Goal: Book appointment/travel/reservation

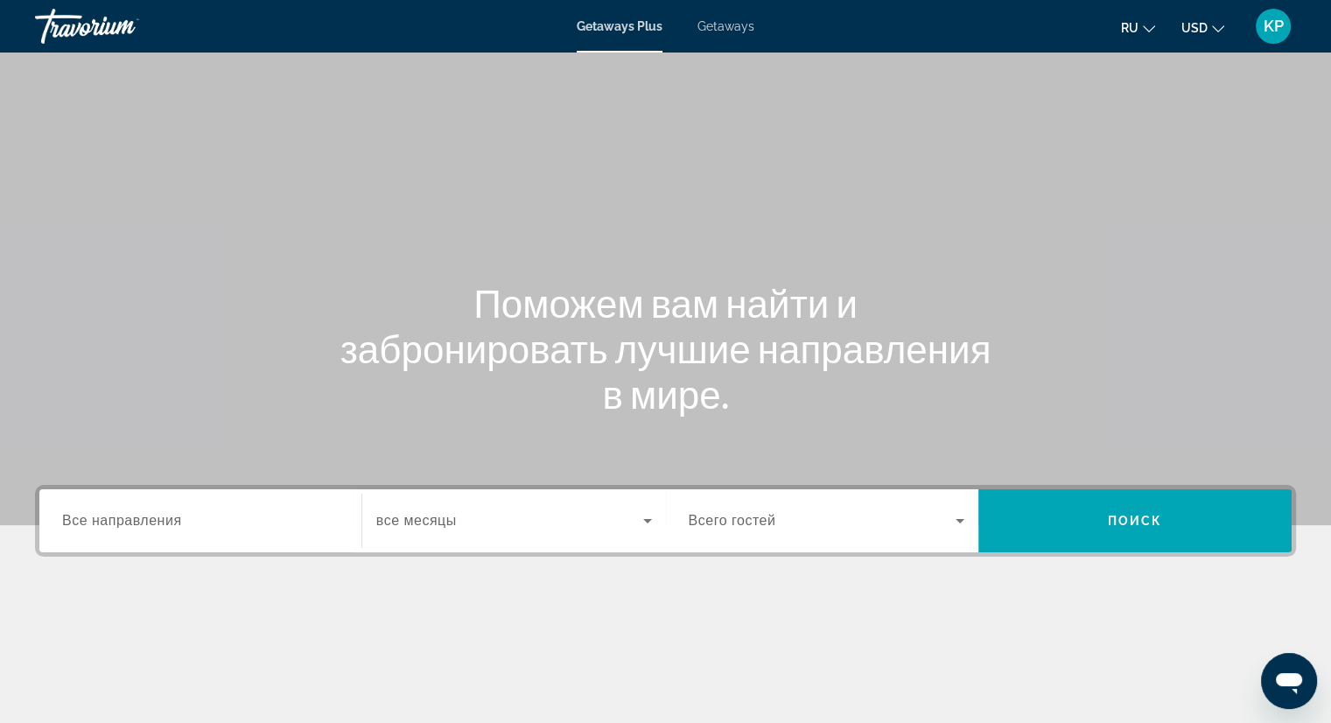
click at [259, 514] on input "Destination Все направления" at bounding box center [200, 521] width 276 height 21
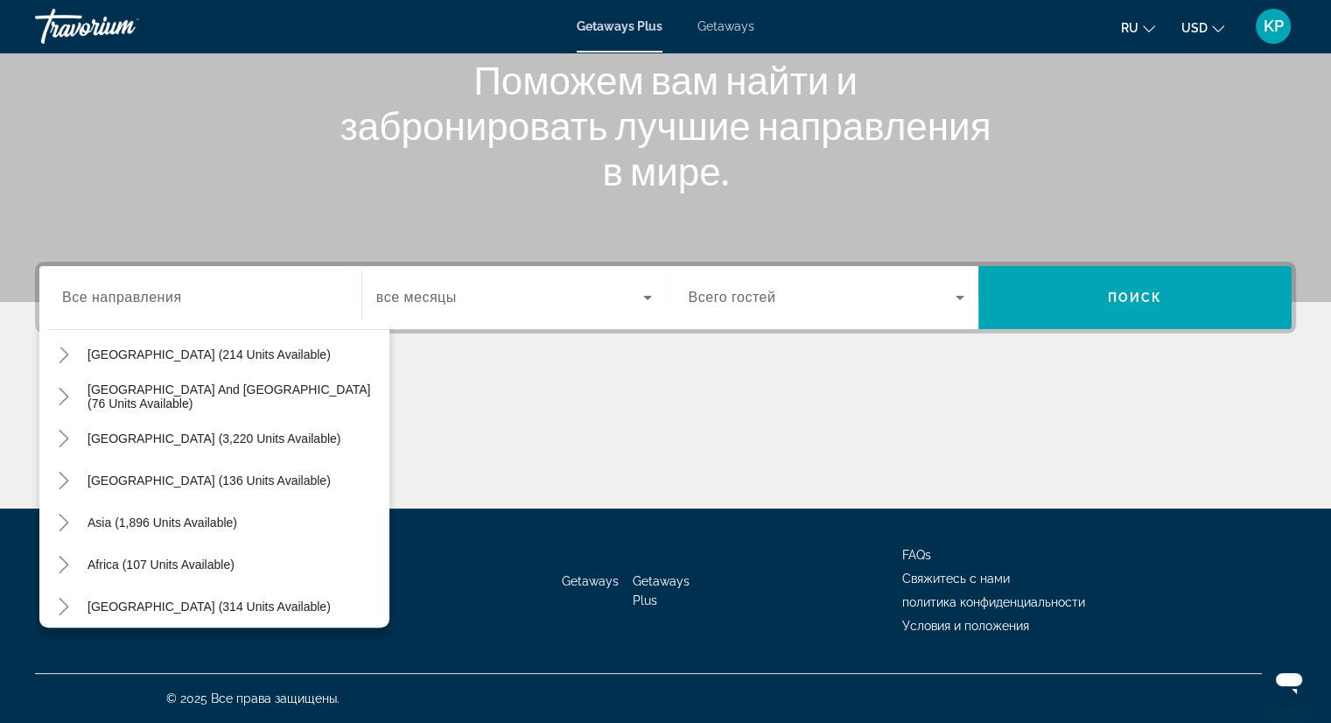
scroll to position [283, 0]
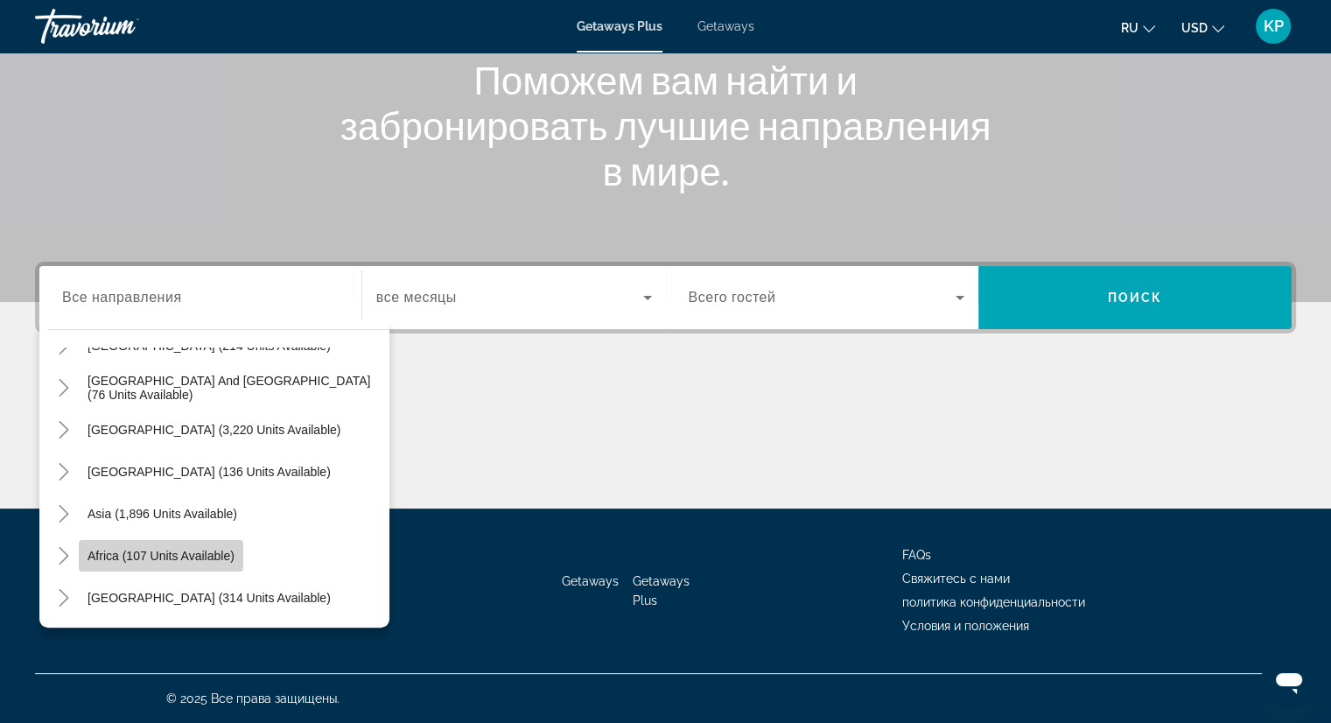
click at [224, 561] on span "Africa (107 units available)" at bounding box center [160, 556] width 147 height 14
type input "**********"
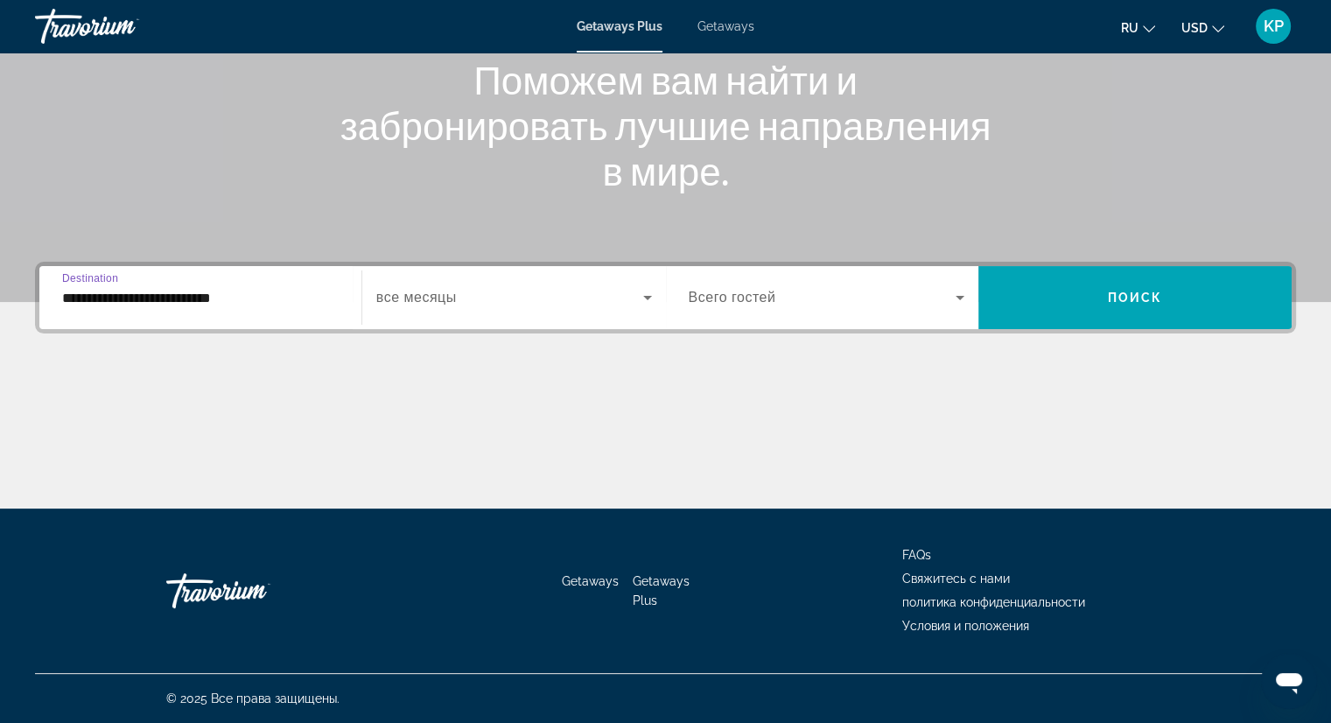
click at [649, 314] on div "Search widget" at bounding box center [514, 297] width 276 height 49
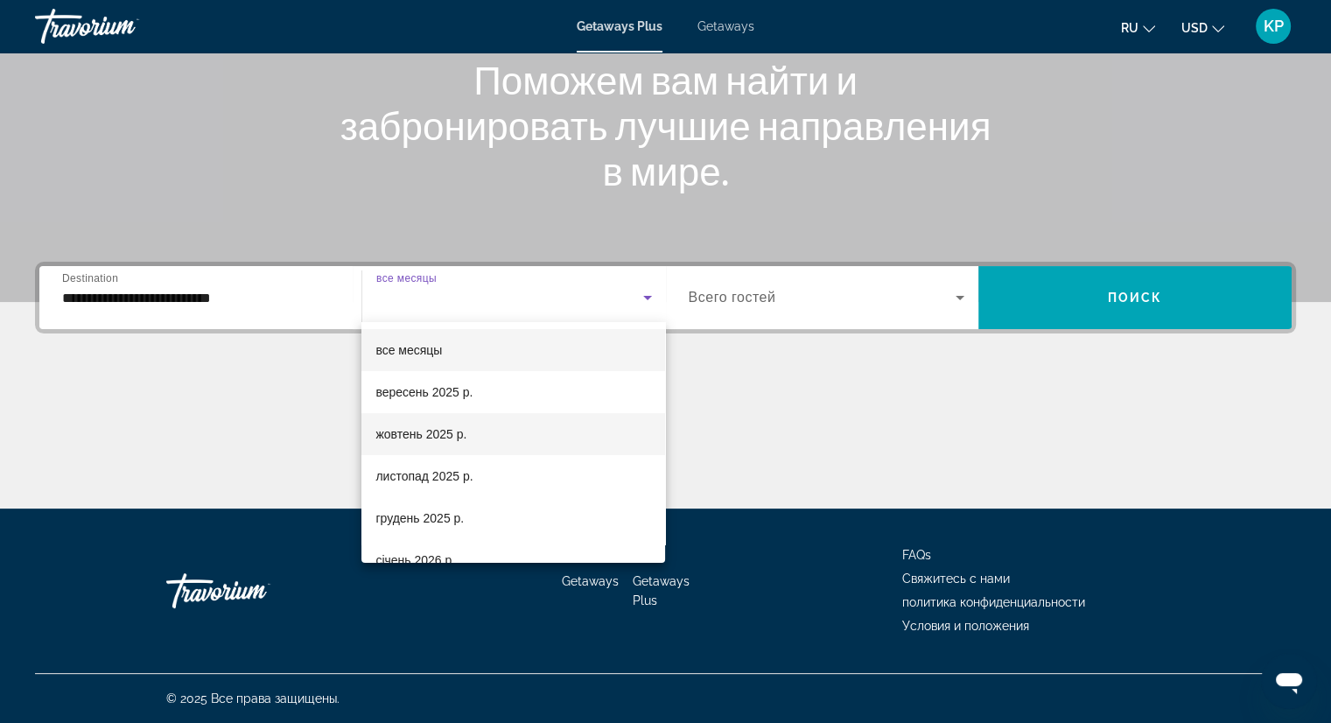
click at [590, 439] on mat-option "жовтень 2025 р." at bounding box center [513, 434] width 304 height 42
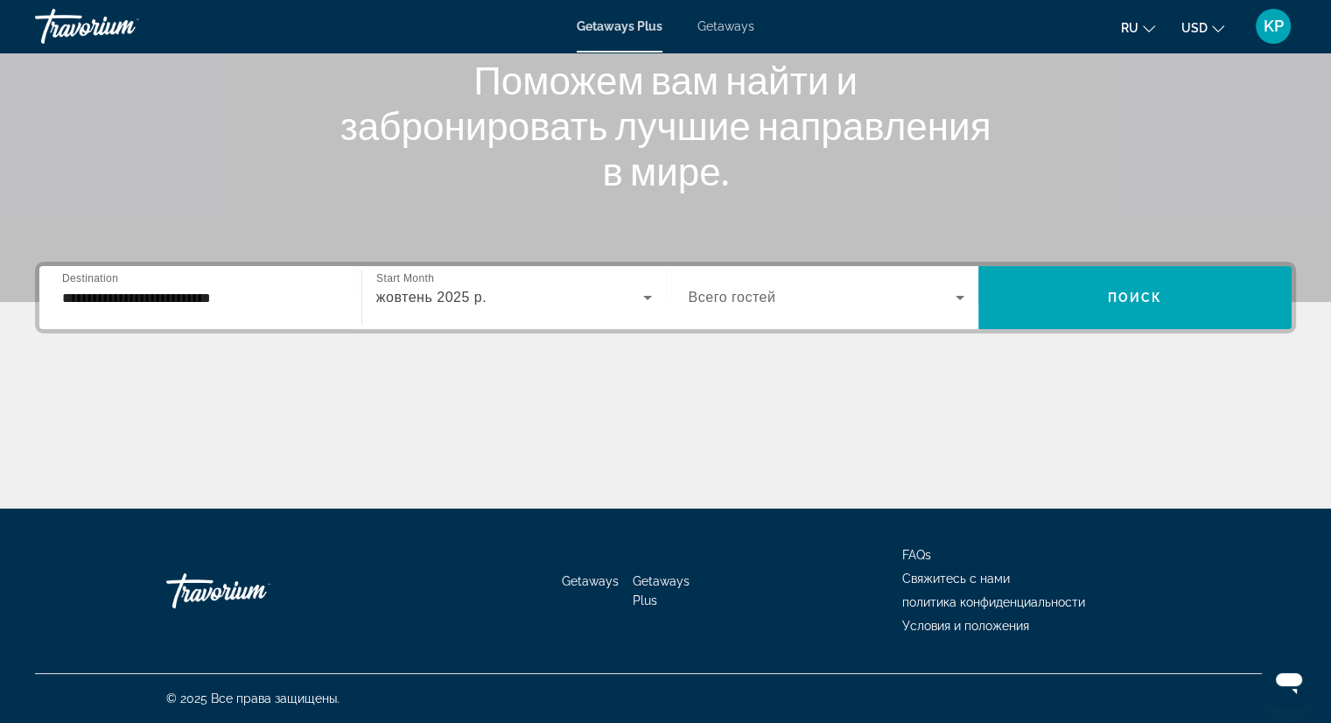
click at [834, 309] on div "Search widget" at bounding box center [827, 297] width 276 height 49
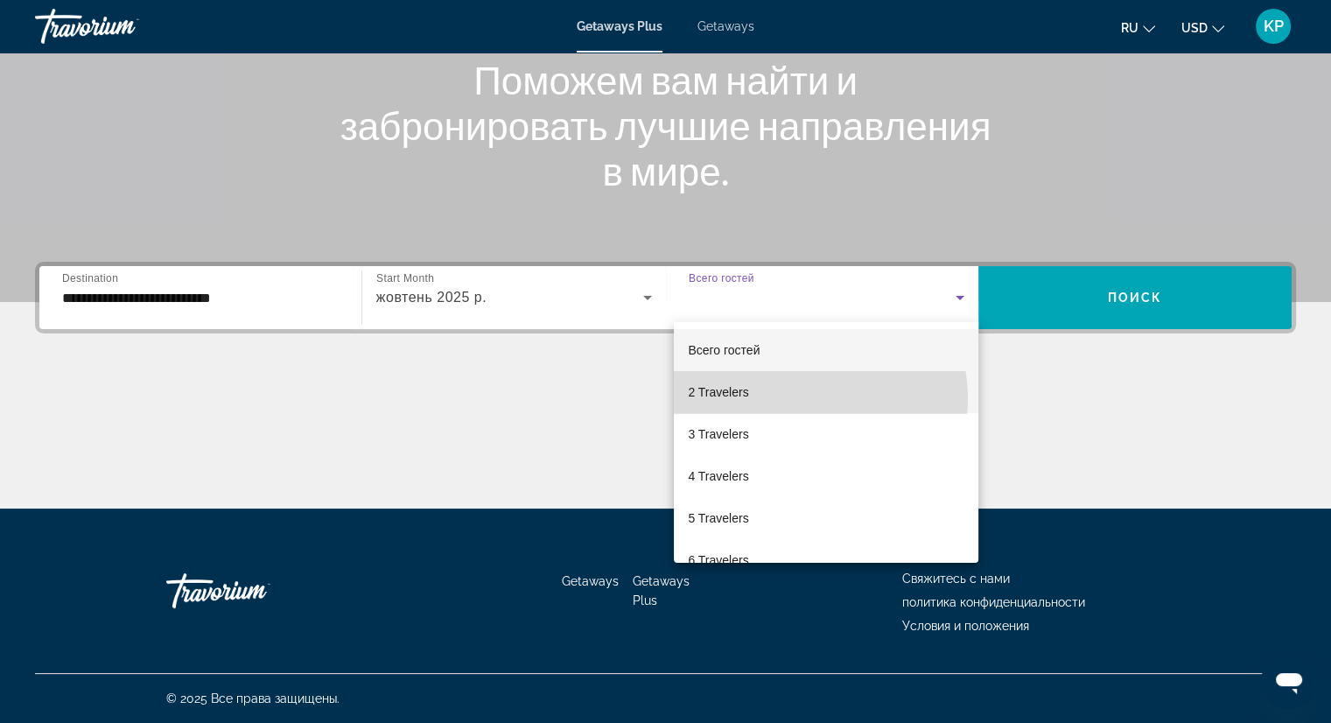
click at [801, 398] on mat-option "2 Travelers" at bounding box center [826, 392] width 304 height 42
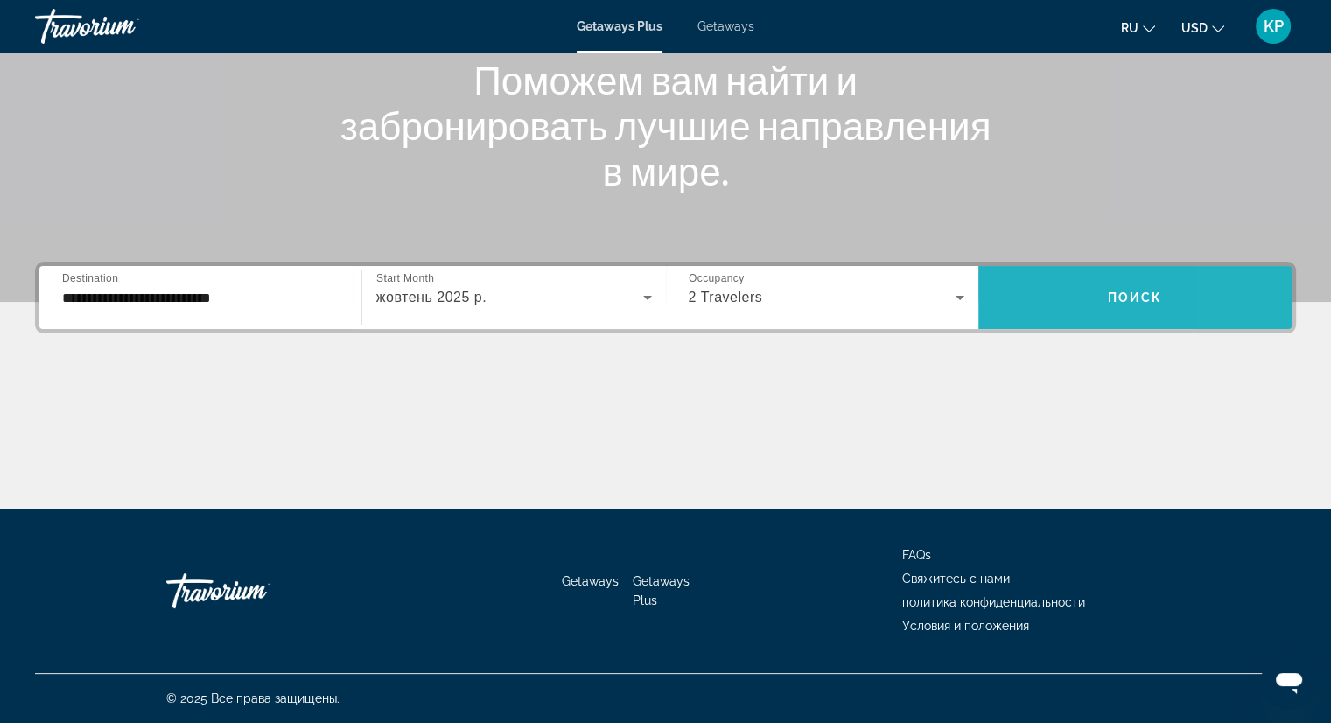
click at [1238, 282] on span "Search widget" at bounding box center [1134, 297] width 313 height 42
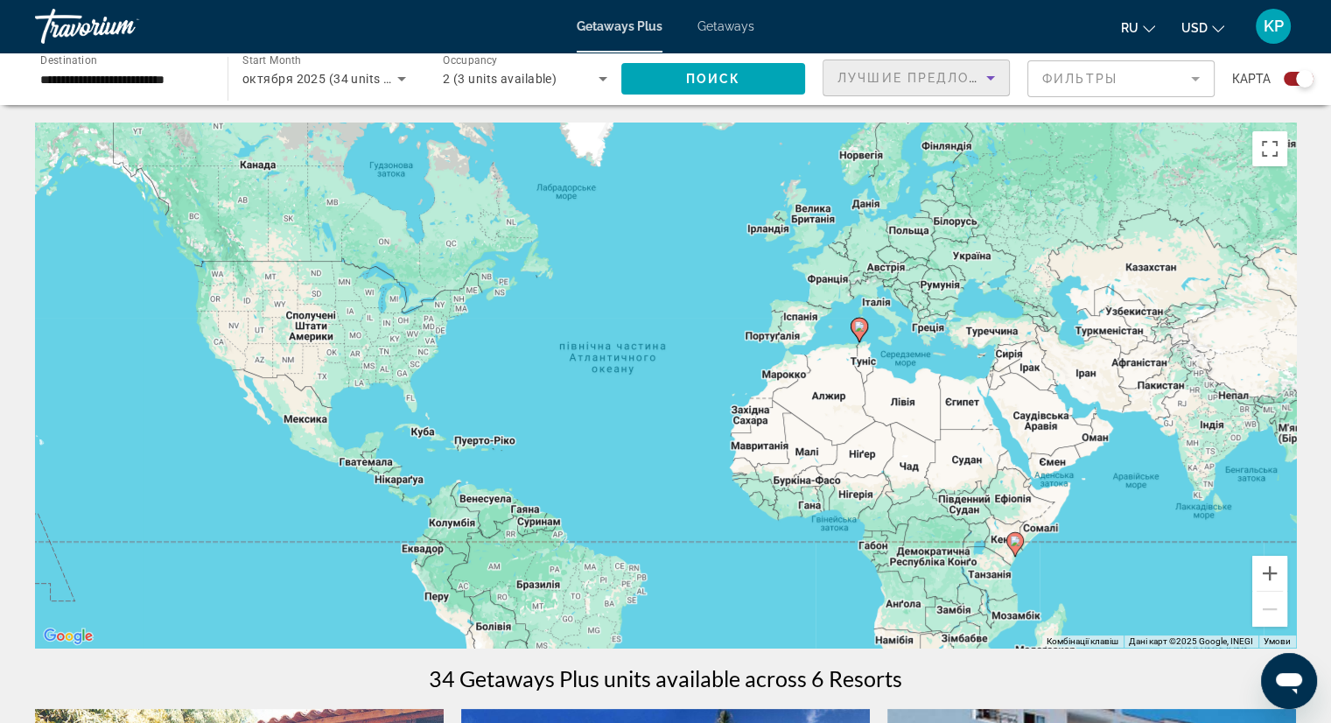
click at [927, 67] on div "Лучшие предложения" at bounding box center [911, 77] width 149 height 21
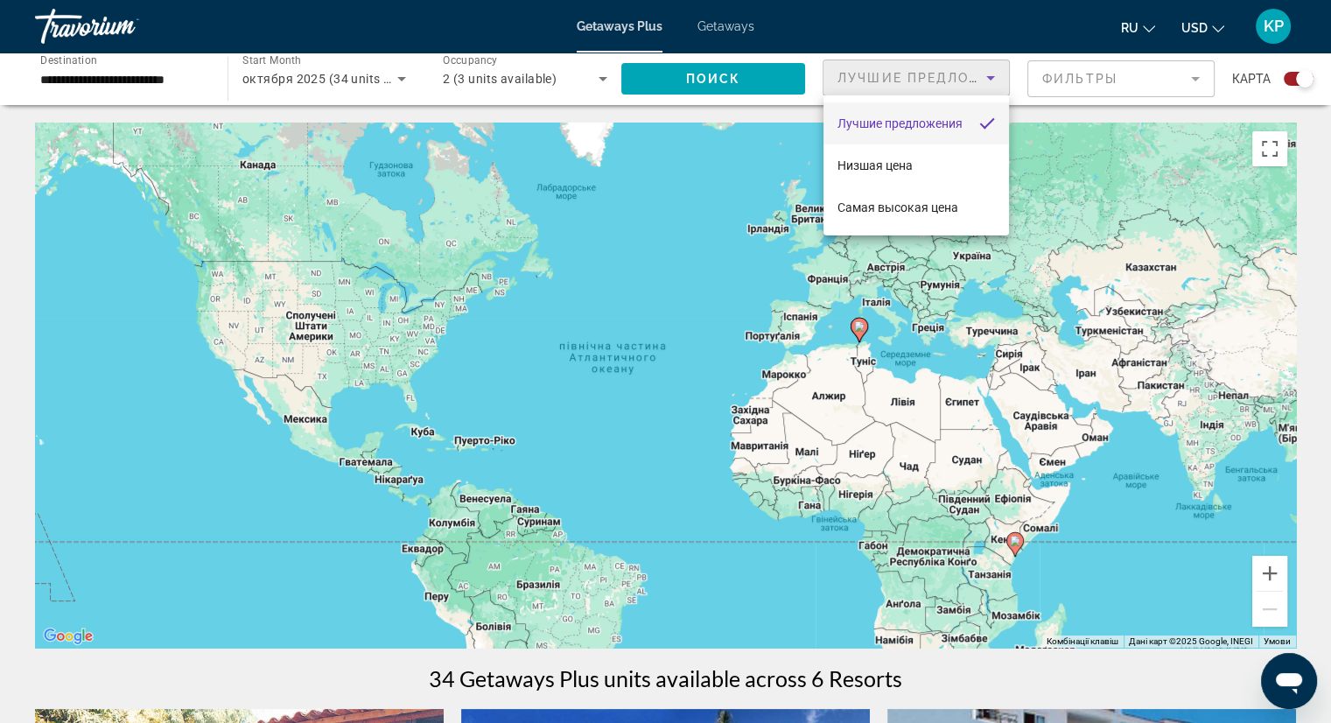
click at [1122, 78] on div at bounding box center [665, 361] width 1331 height 723
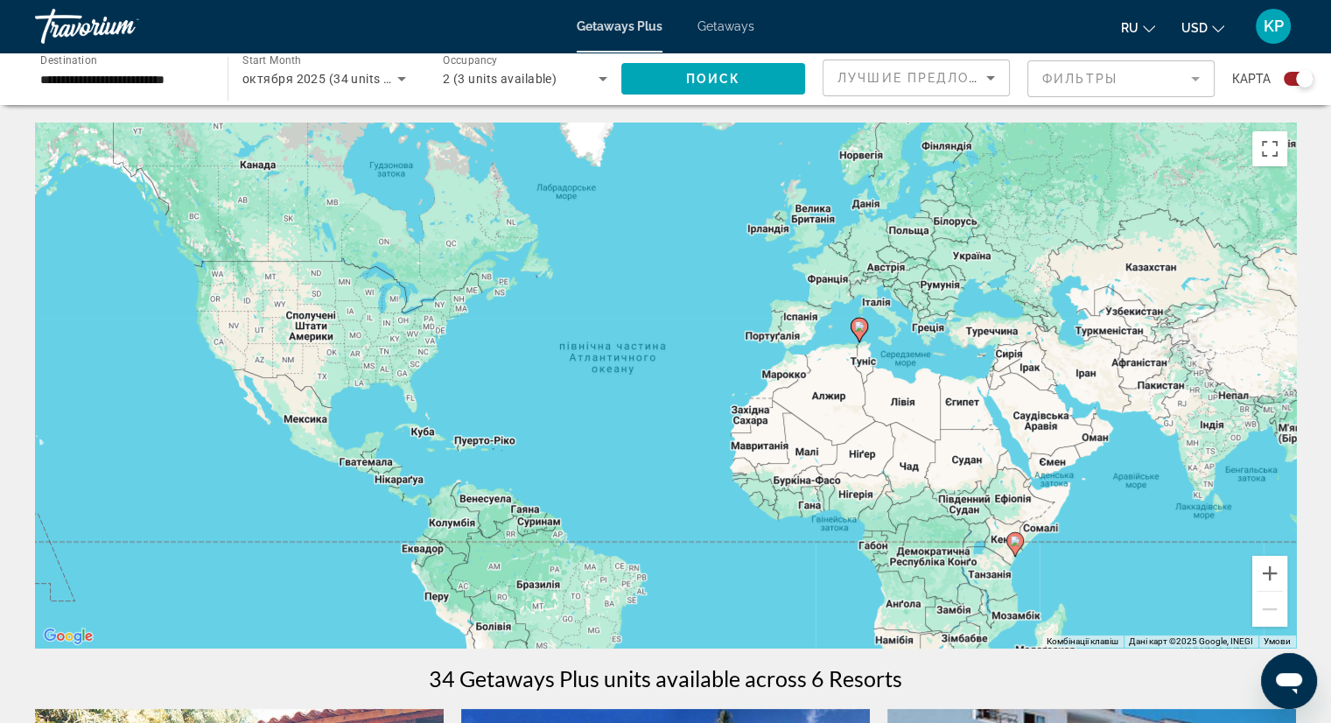
click at [1122, 78] on mat-form-field "Фильтры" at bounding box center [1120, 78] width 187 height 37
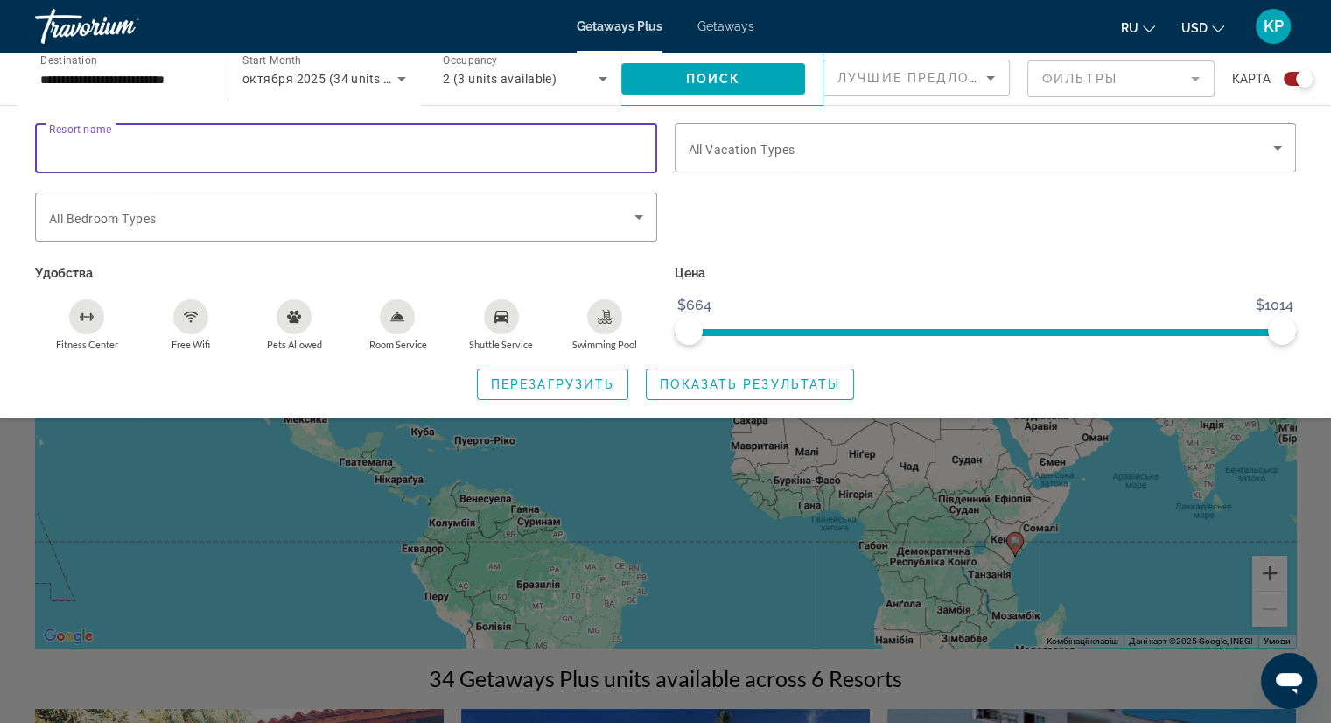
click at [296, 149] on input "Resort name" at bounding box center [346, 148] width 594 height 21
paste input "**********"
type input "**********"
click at [745, 78] on span "Search widget" at bounding box center [713, 79] width 184 height 42
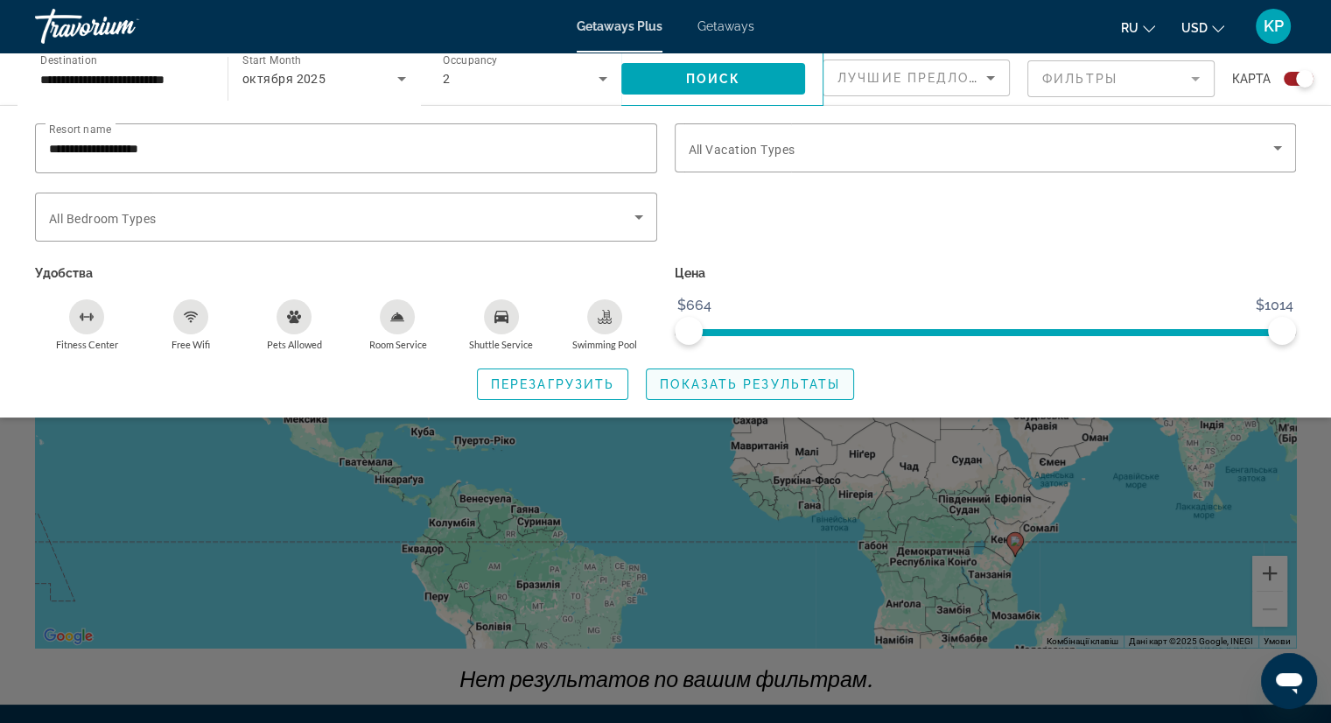
click at [796, 381] on span "Показать результаты" at bounding box center [750, 384] width 180 height 14
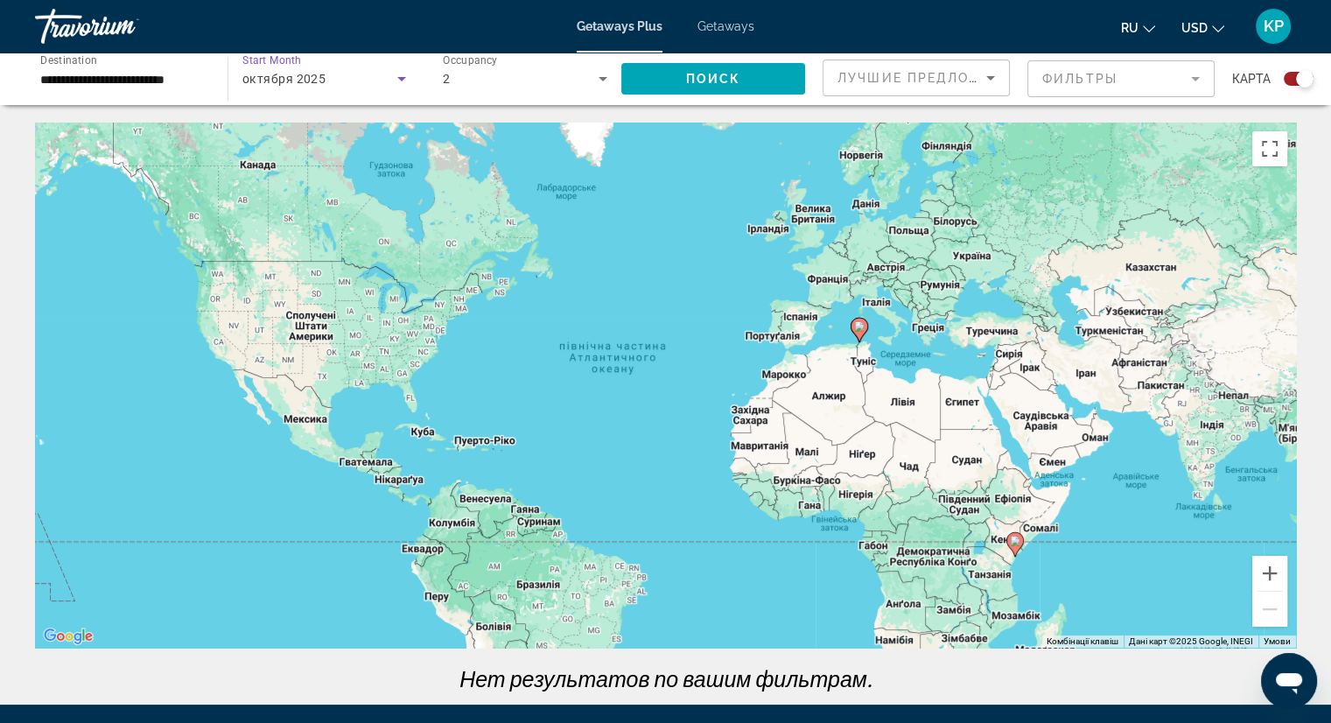
click at [397, 81] on icon "Search widget" at bounding box center [401, 78] width 21 height 21
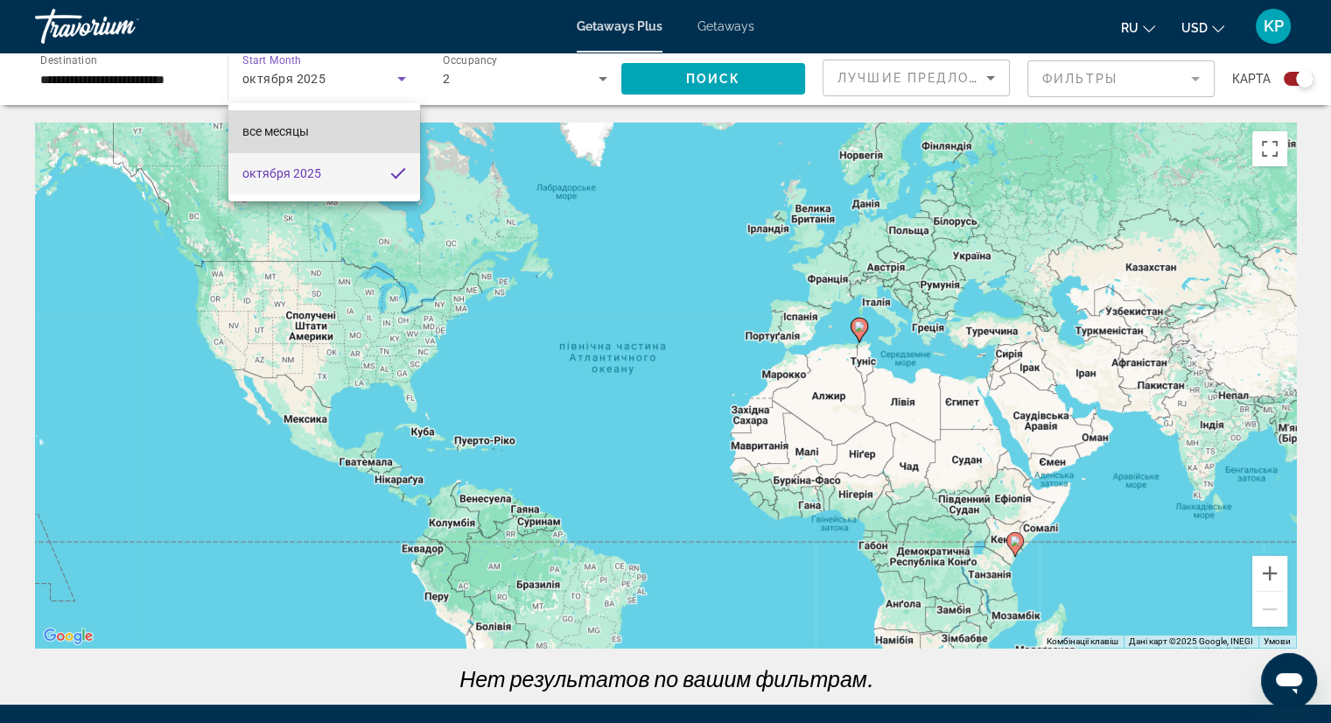
click at [320, 136] on mat-option "все месяцы" at bounding box center [324, 131] width 192 height 42
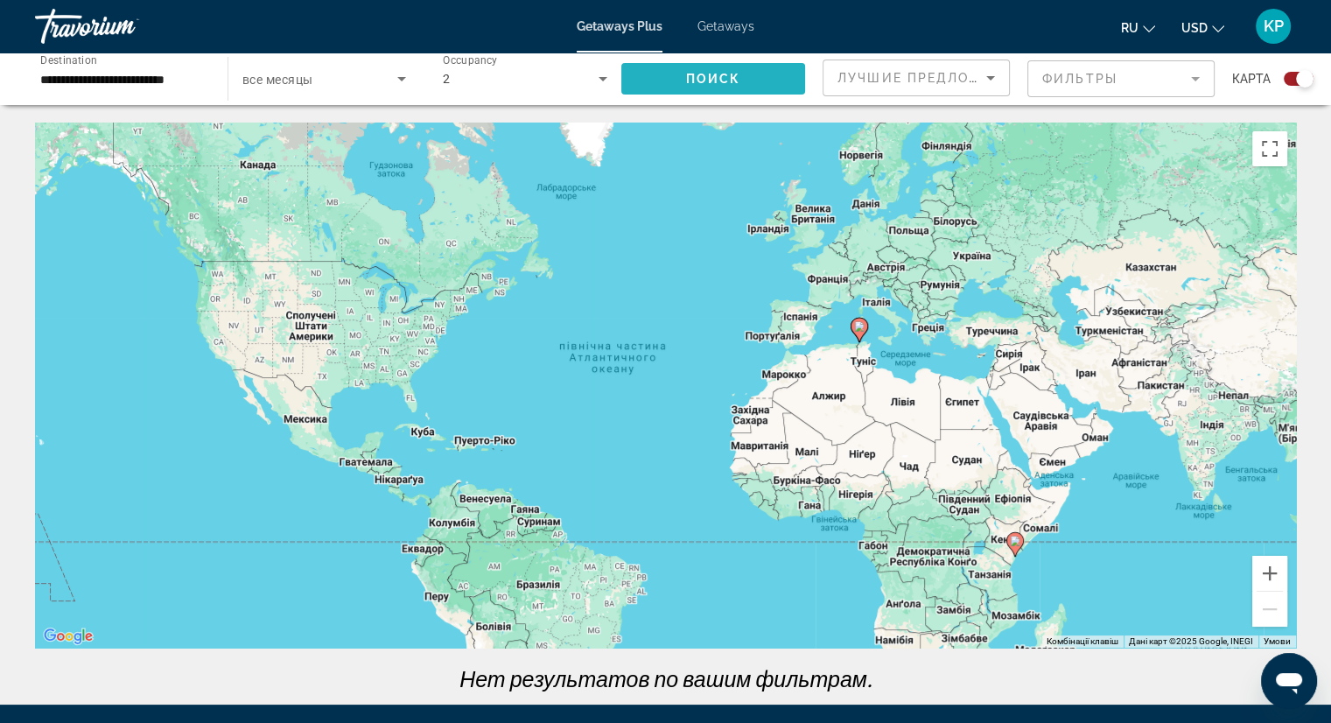
click at [721, 79] on span "Поиск" at bounding box center [713, 79] width 55 height 14
click at [913, 80] on span "Лучшие предложения" at bounding box center [930, 78] width 186 height 14
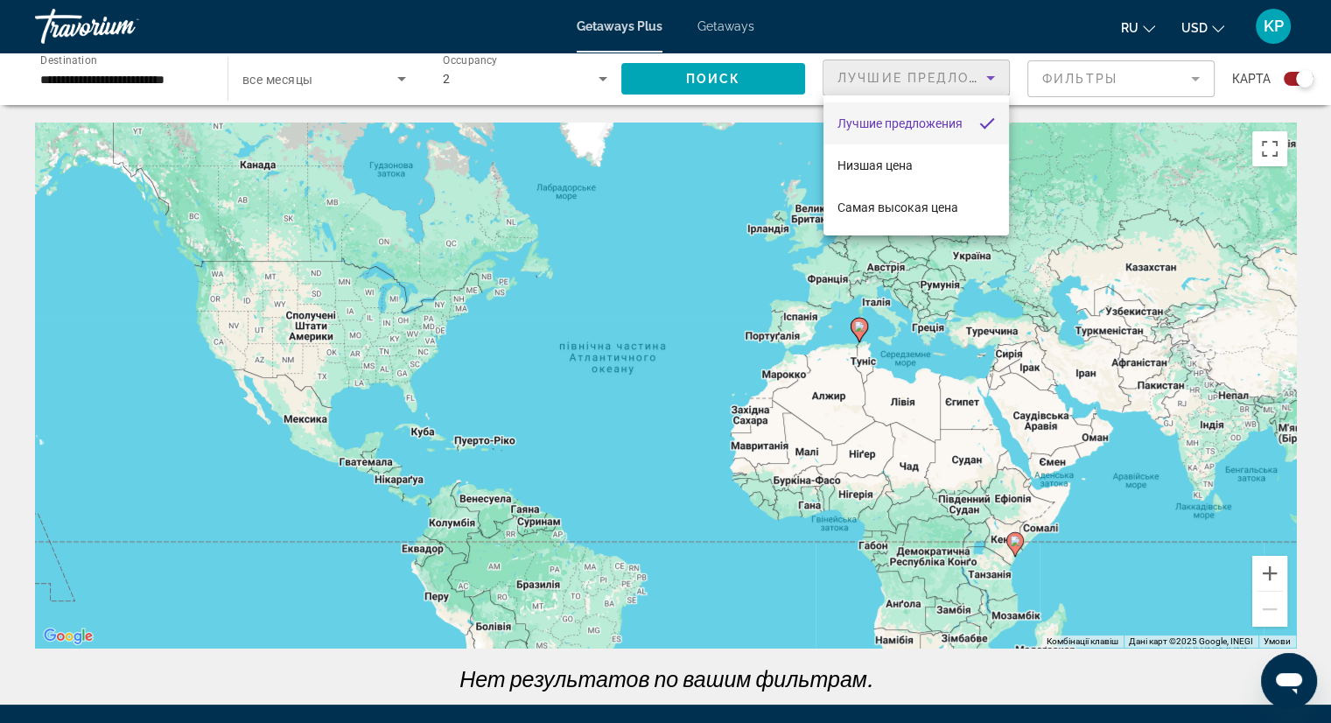
click at [1018, 73] on div at bounding box center [665, 361] width 1331 height 723
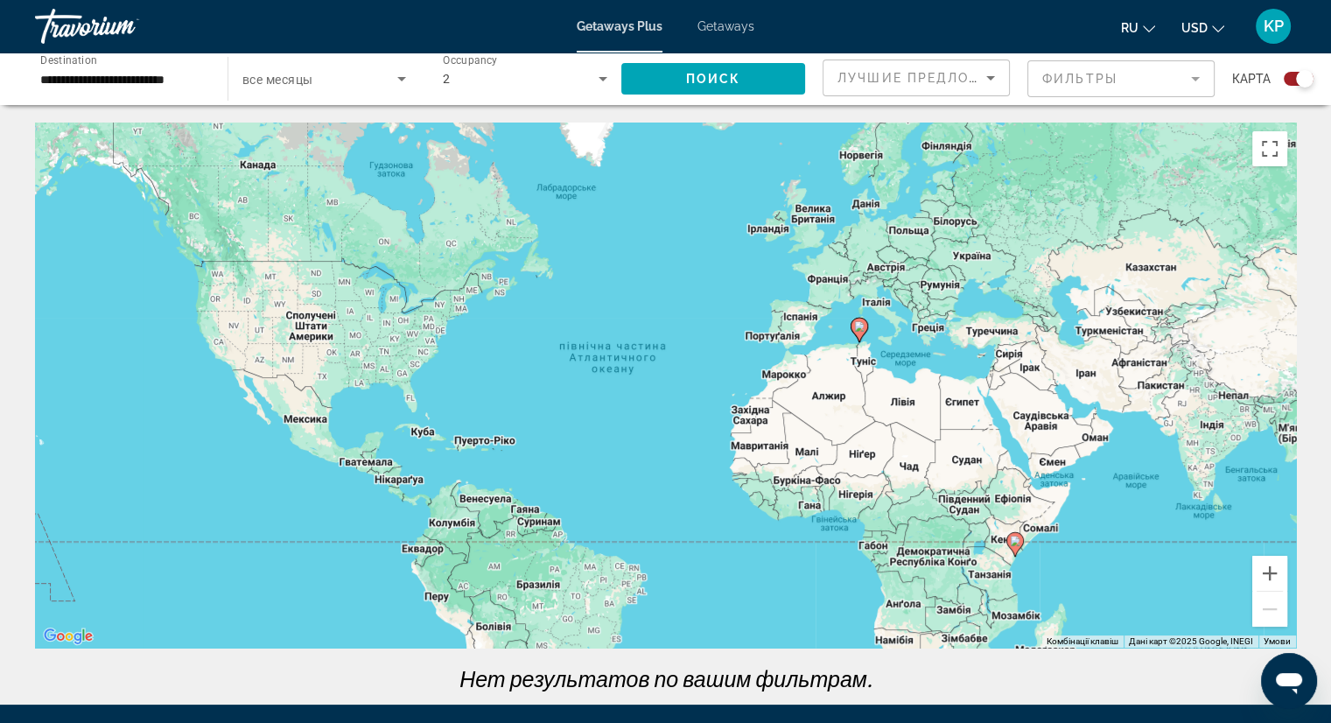
click at [860, 324] on image "Main content" at bounding box center [859, 326] width 10 height 10
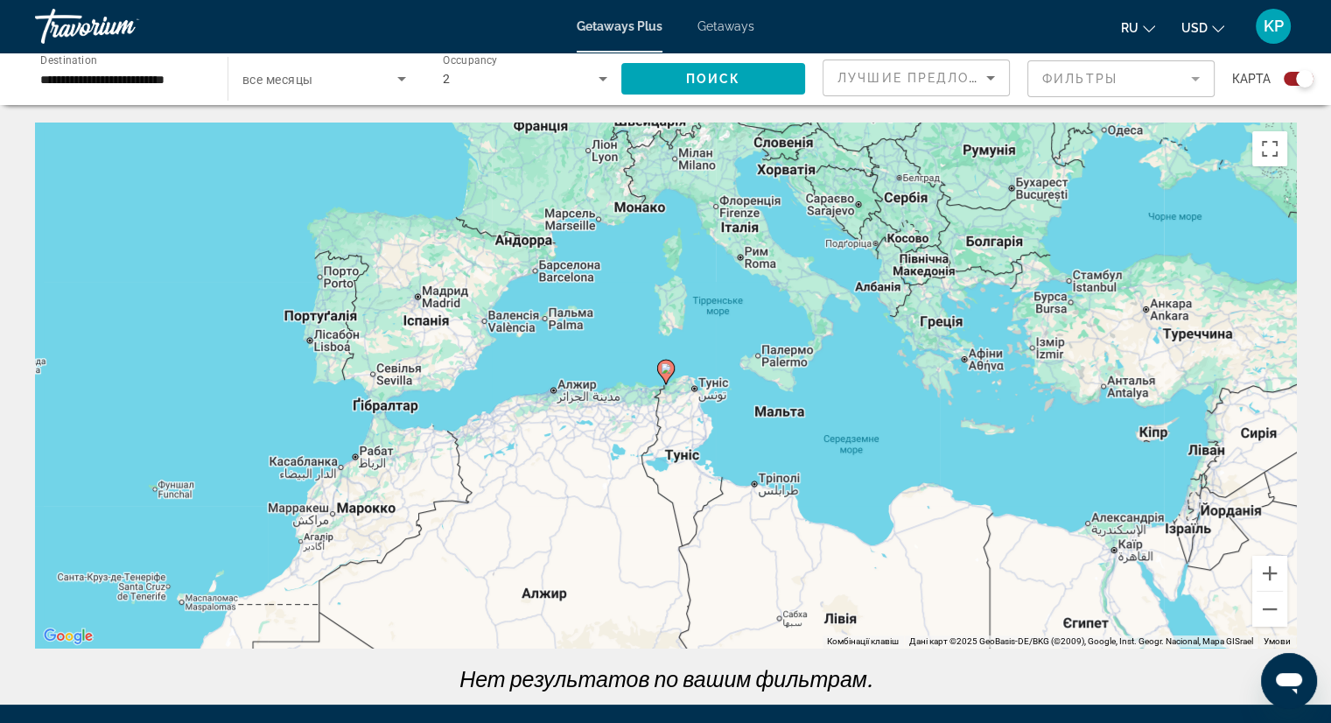
click at [670, 374] on icon "Main content" at bounding box center [665, 371] width 16 height 23
type input "**********"
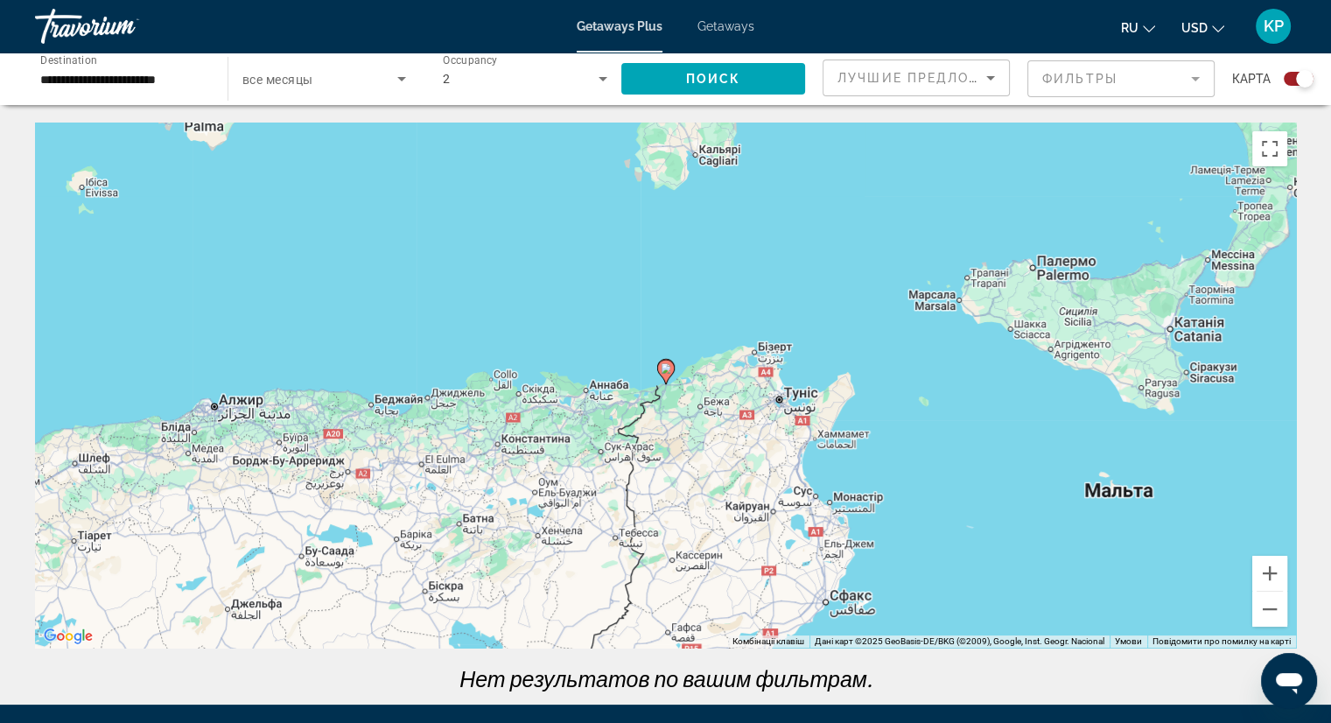
click at [664, 366] on image "Main content" at bounding box center [666, 368] width 10 height 10
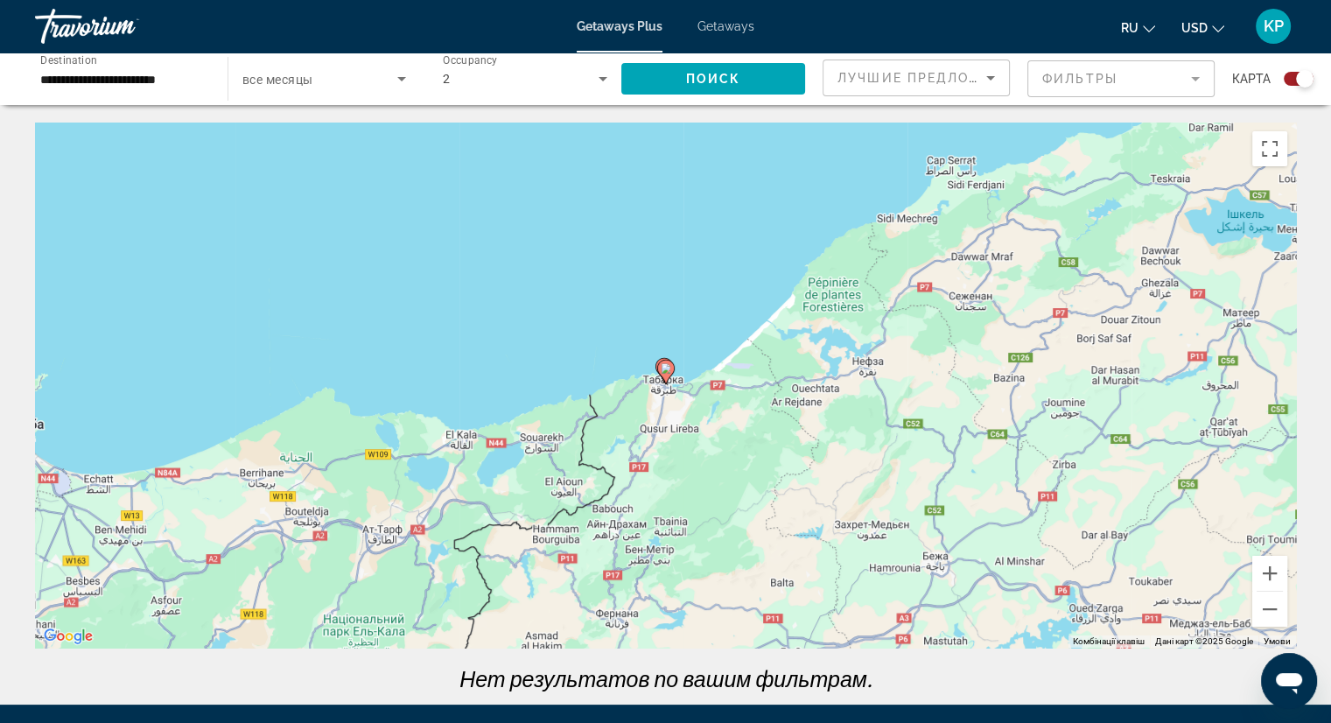
click at [666, 369] on image "Main content" at bounding box center [666, 368] width 10 height 10
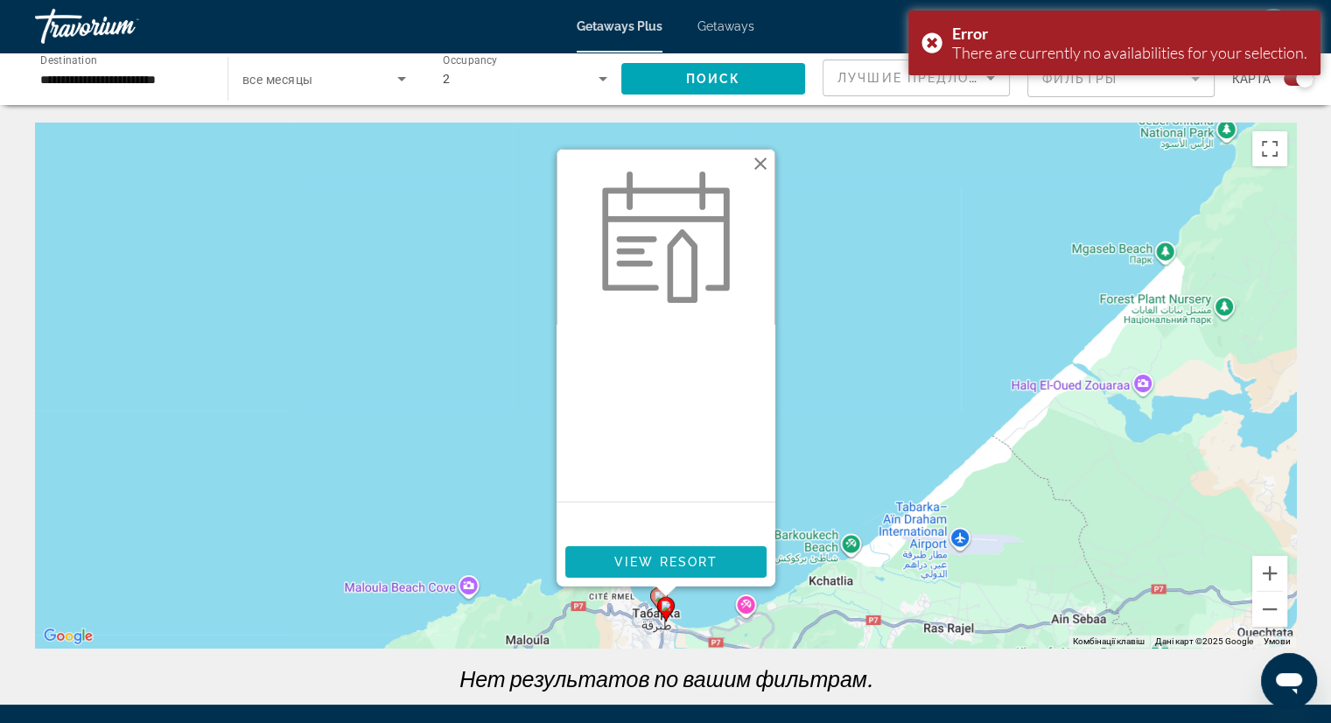
click at [660, 555] on span "View Resort" at bounding box center [664, 562] width 103 height 14
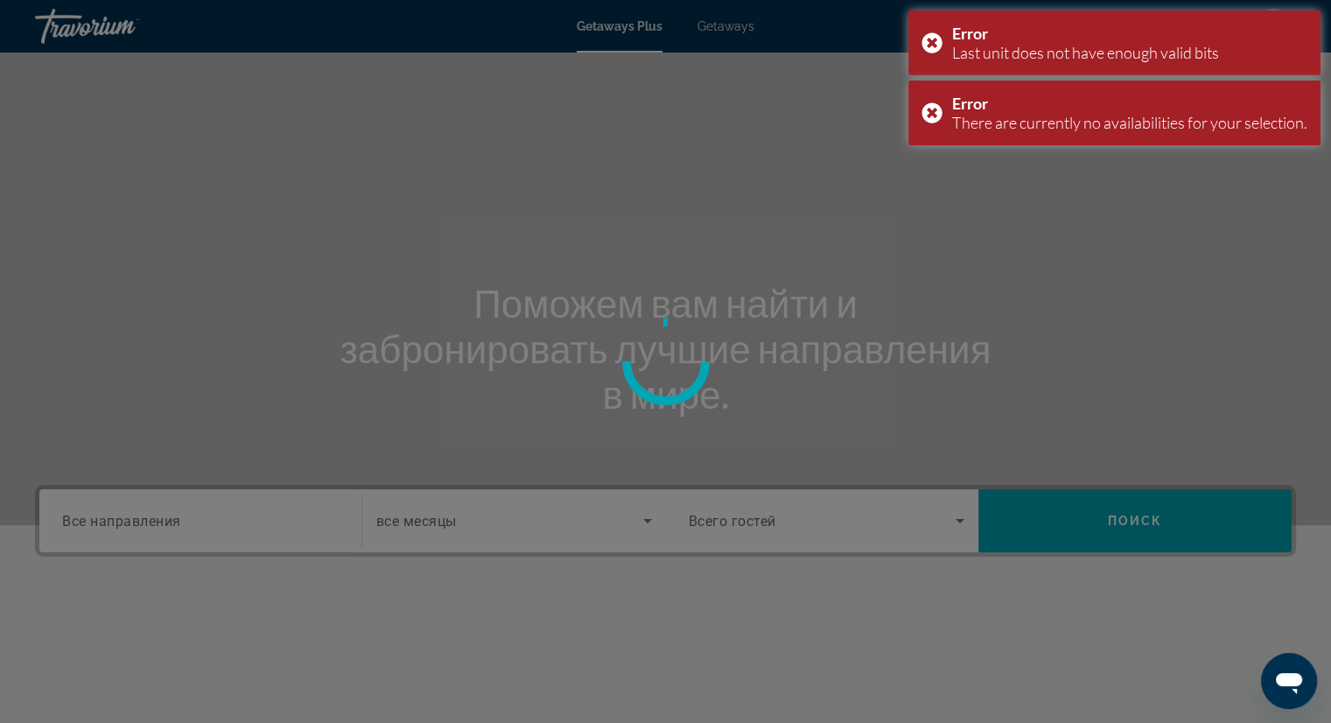
click at [922, 37] on div at bounding box center [665, 361] width 1331 height 723
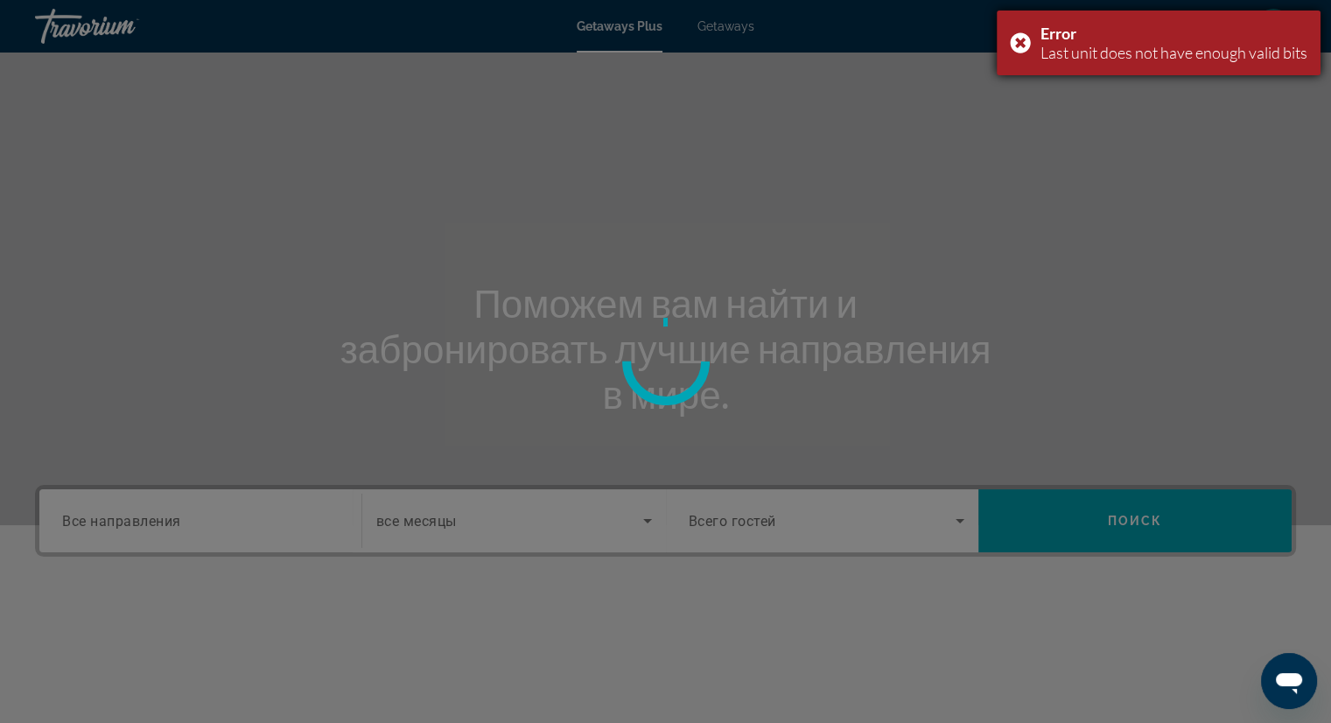
click at [1022, 40] on div "Error Last unit does not have enough valid bits" at bounding box center [1159, 42] width 324 height 65
